Goal: Navigation & Orientation: Go to known website

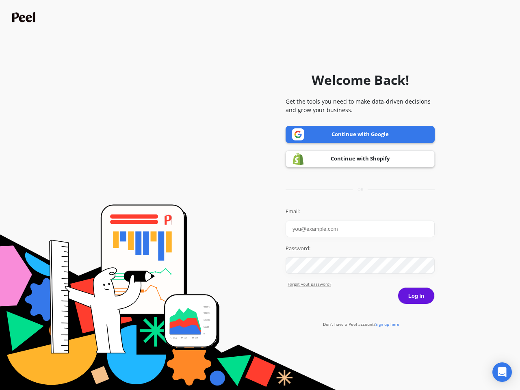
click at [502, 372] on icon "Open Intercom Messenger" at bounding box center [502, 372] width 9 height 10
